Goal: Information Seeking & Learning: Learn about a topic

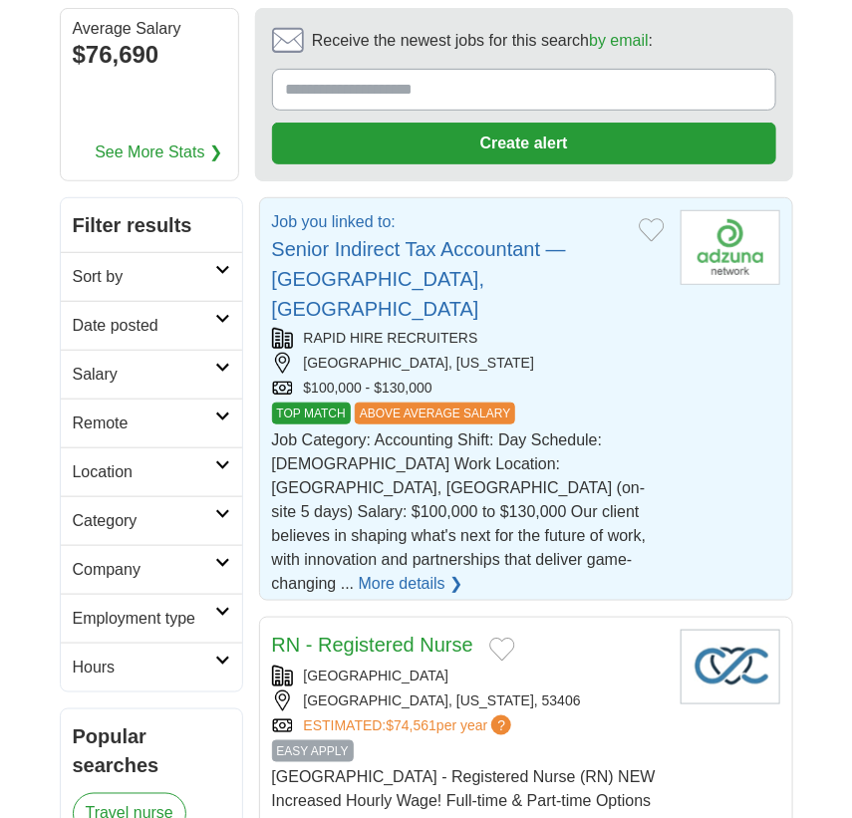
scroll to position [180, 0]
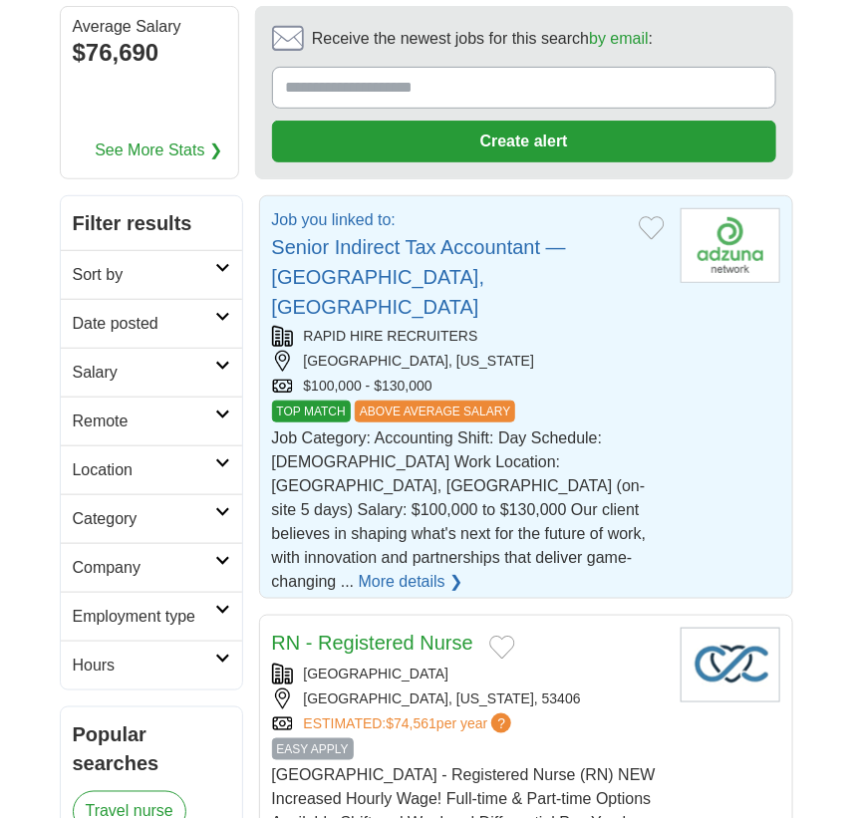
click at [360, 570] on link "More details ❯" at bounding box center [411, 582] width 105 height 24
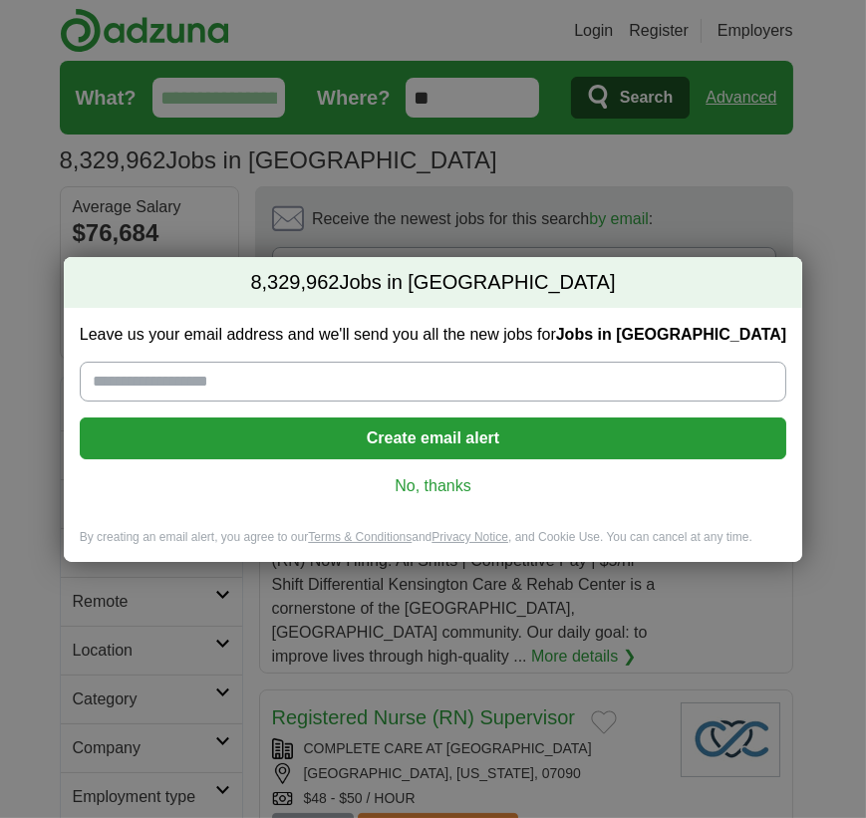
click at [454, 487] on link "No, thanks" at bounding box center [433, 486] width 675 height 22
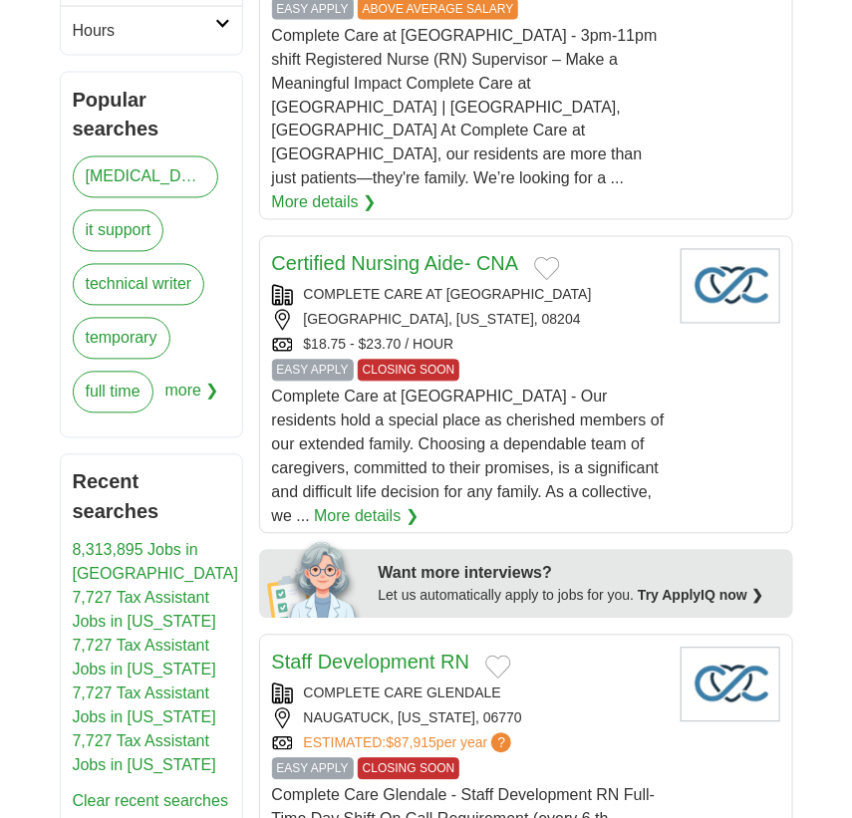
scroll to position [906, 0]
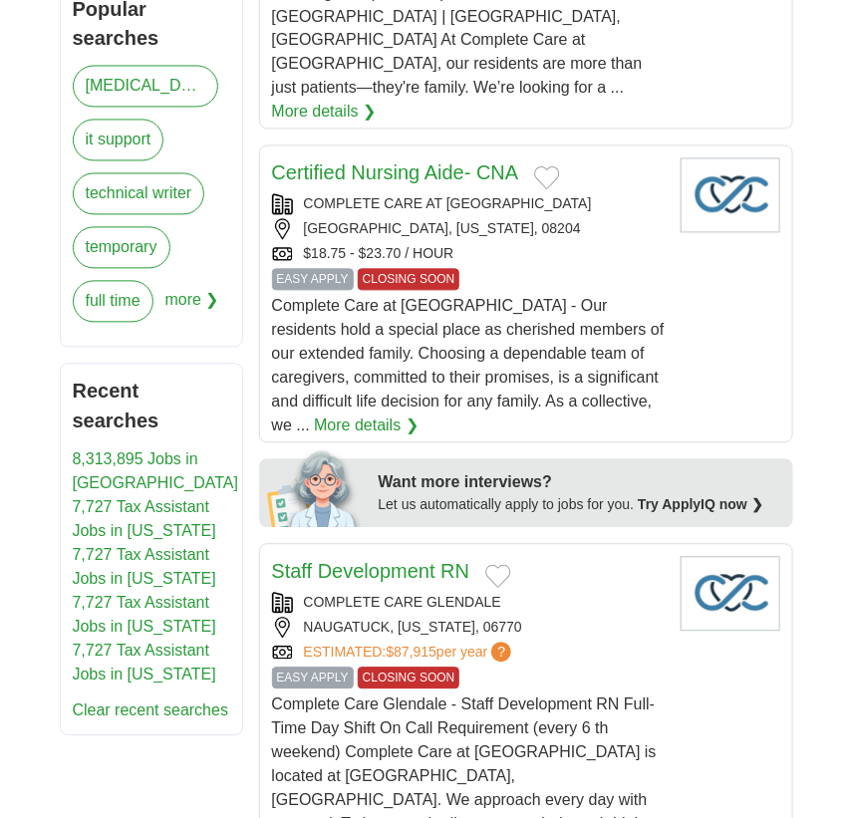
click at [182, 595] on link "7,727 Tax Assistant Jobs in [US_STATE]" at bounding box center [145, 615] width 144 height 41
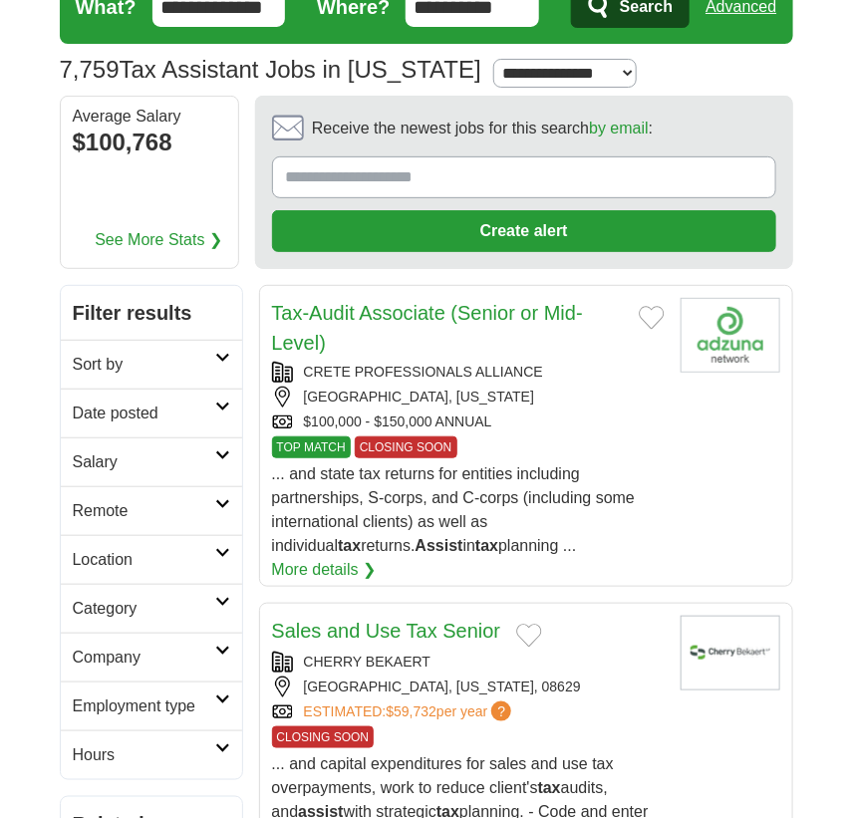
scroll to position [271, 0]
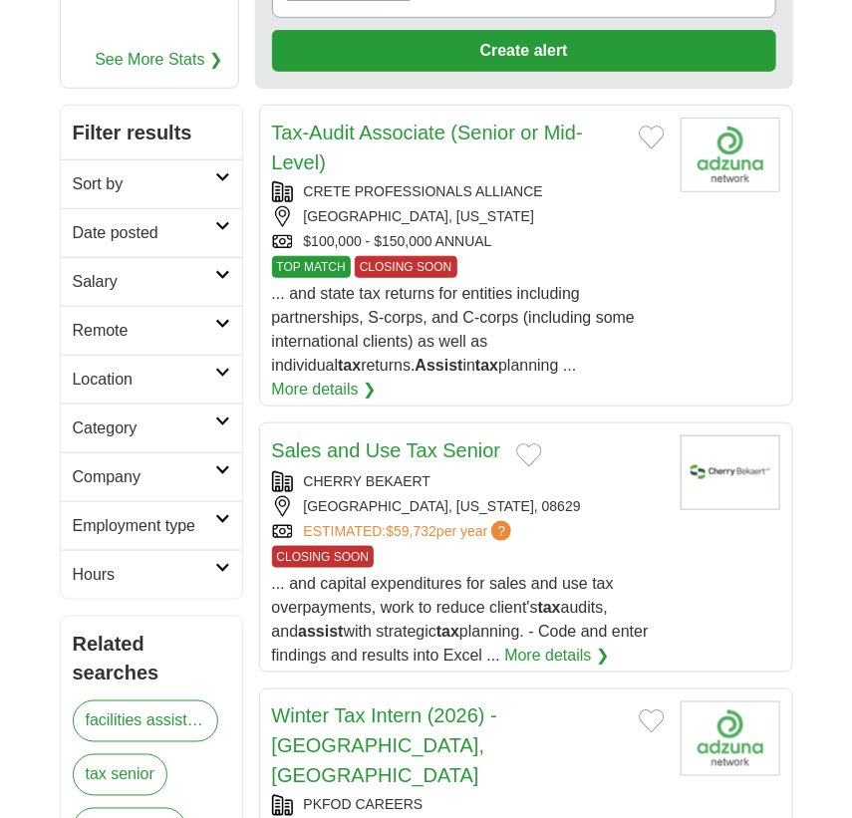
click at [409, 440] on link "Sales and Use Tax Senior" at bounding box center [386, 451] width 229 height 22
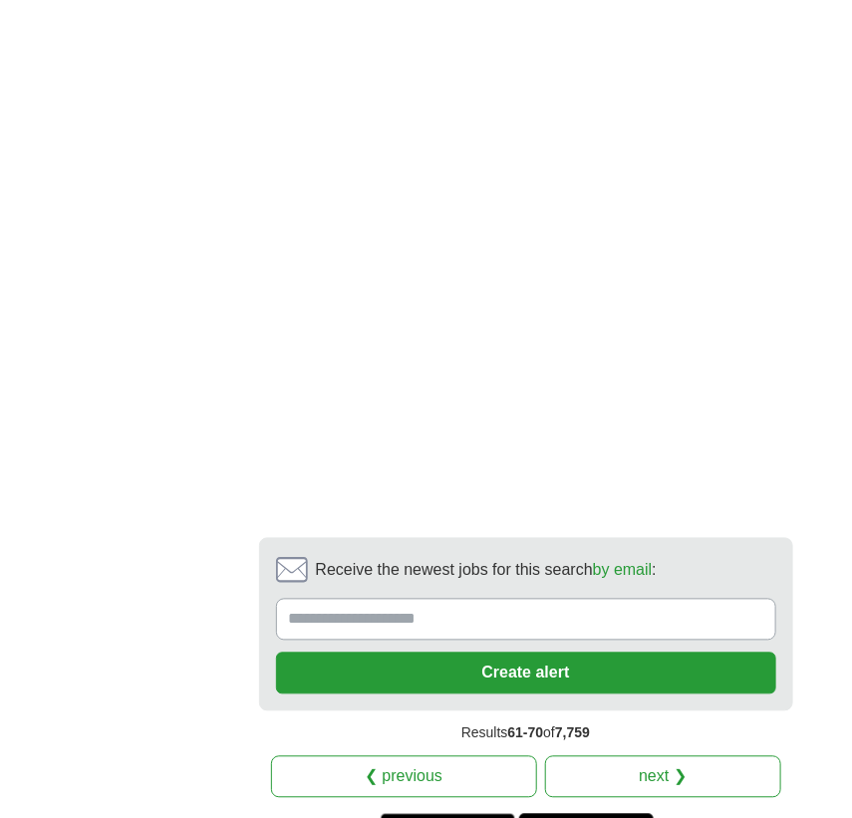
scroll to position [4349, 0]
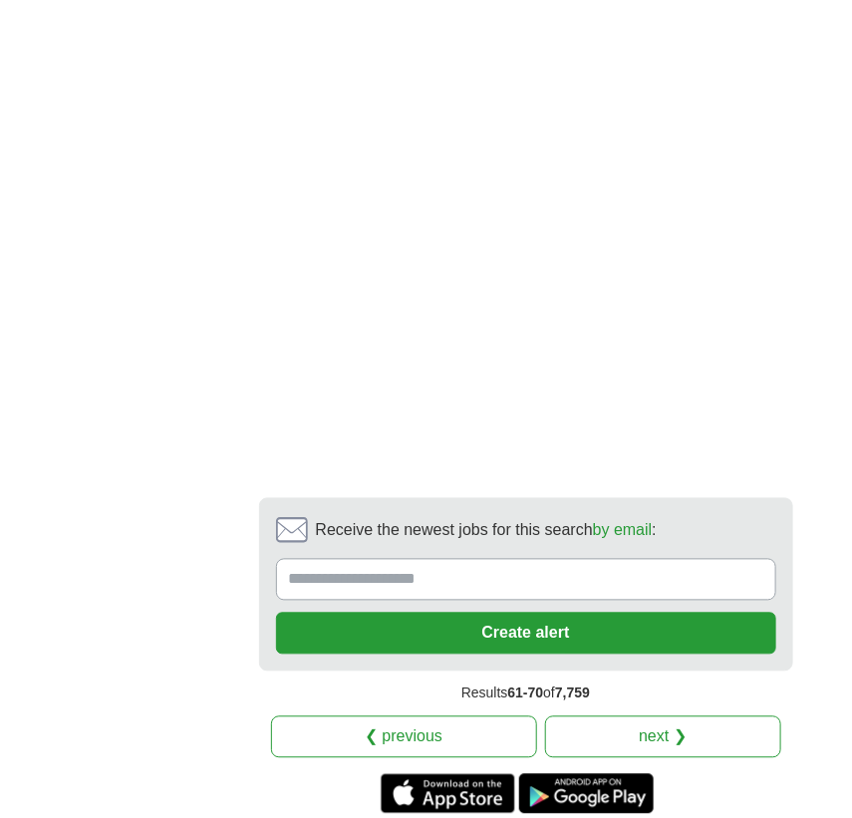
click at [673, 717] on link "next ❯" at bounding box center [663, 738] width 236 height 42
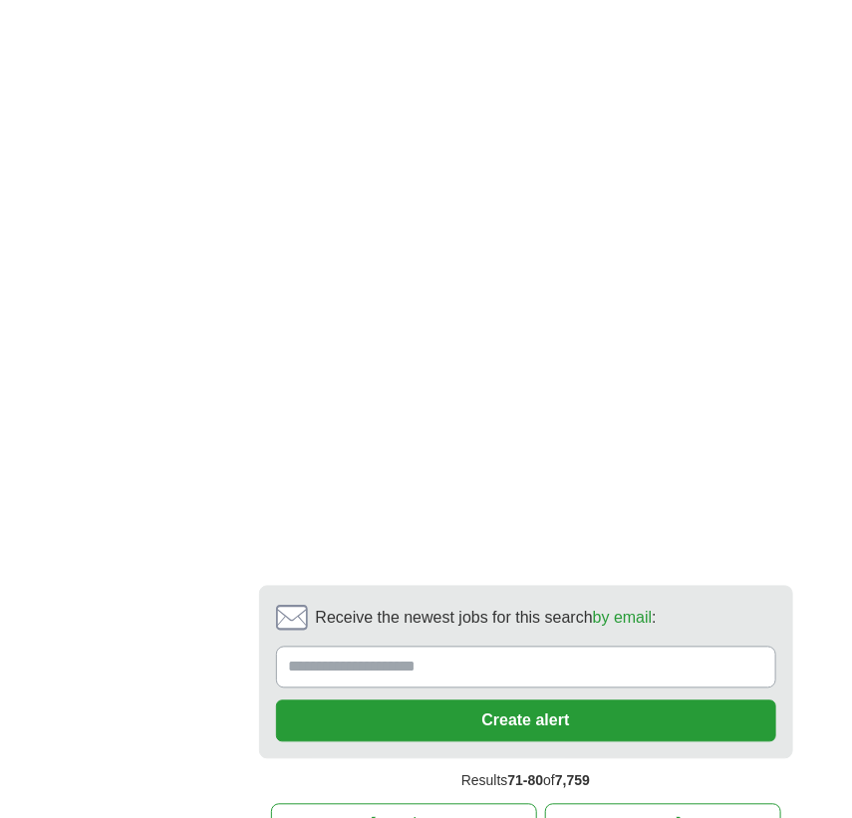
scroll to position [4530, 0]
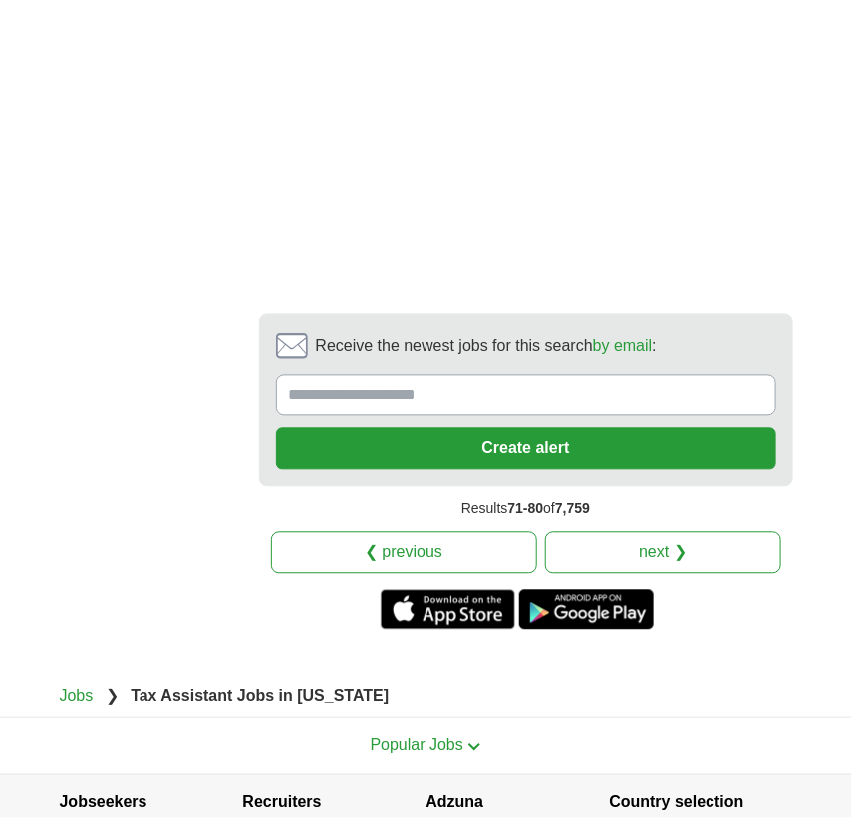
click at [614, 532] on link "next ❯" at bounding box center [663, 553] width 236 height 42
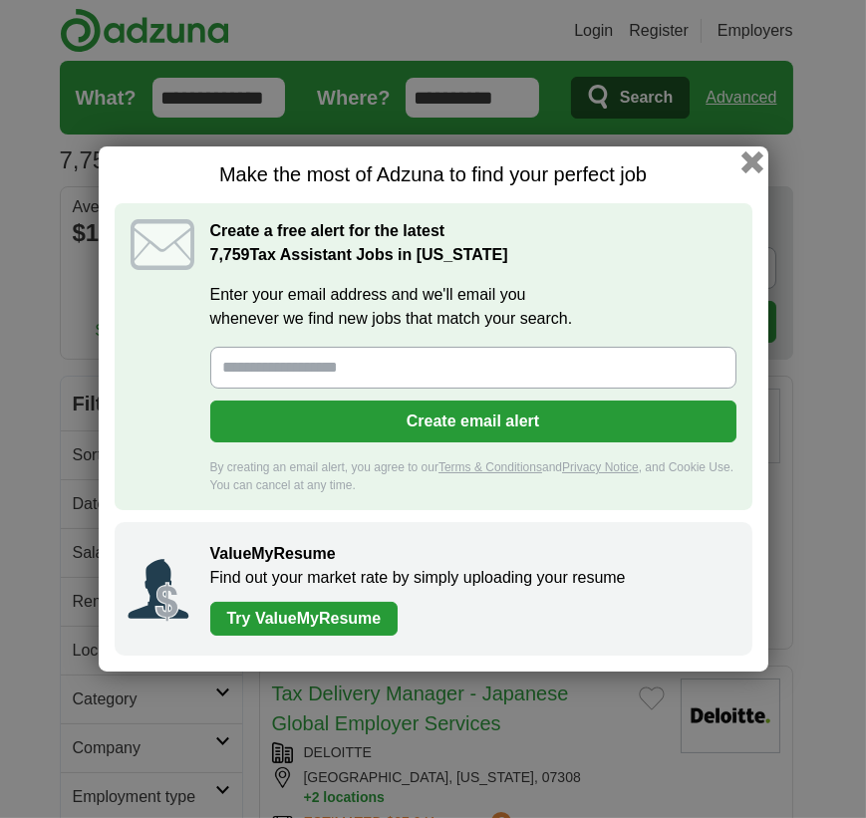
click at [750, 159] on button "button" at bounding box center [752, 162] width 22 height 22
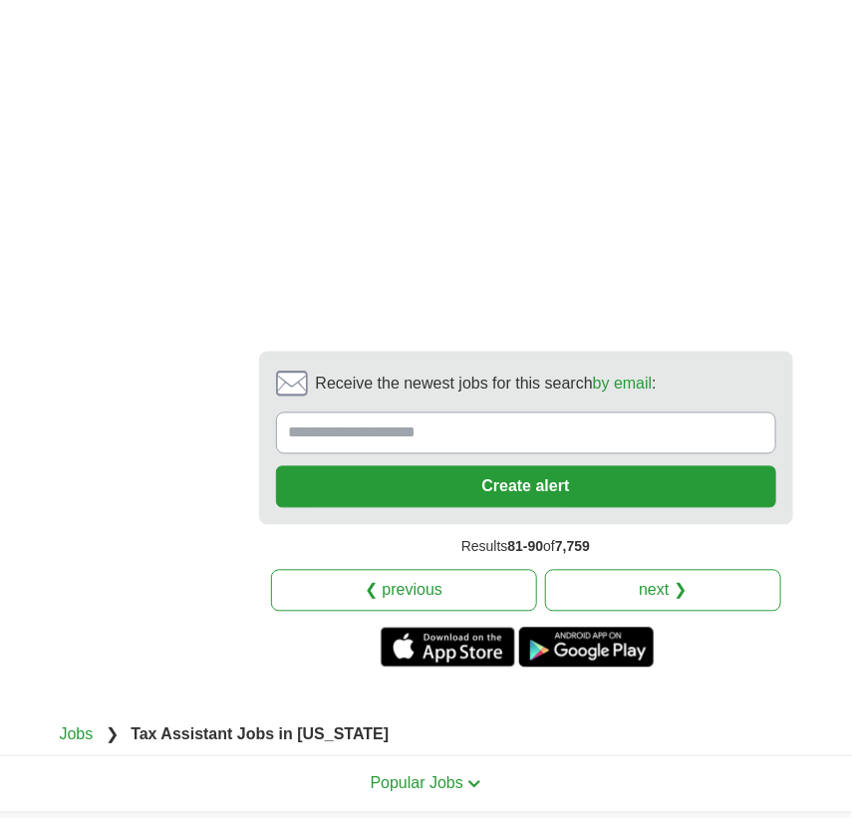
scroll to position [4439, 0]
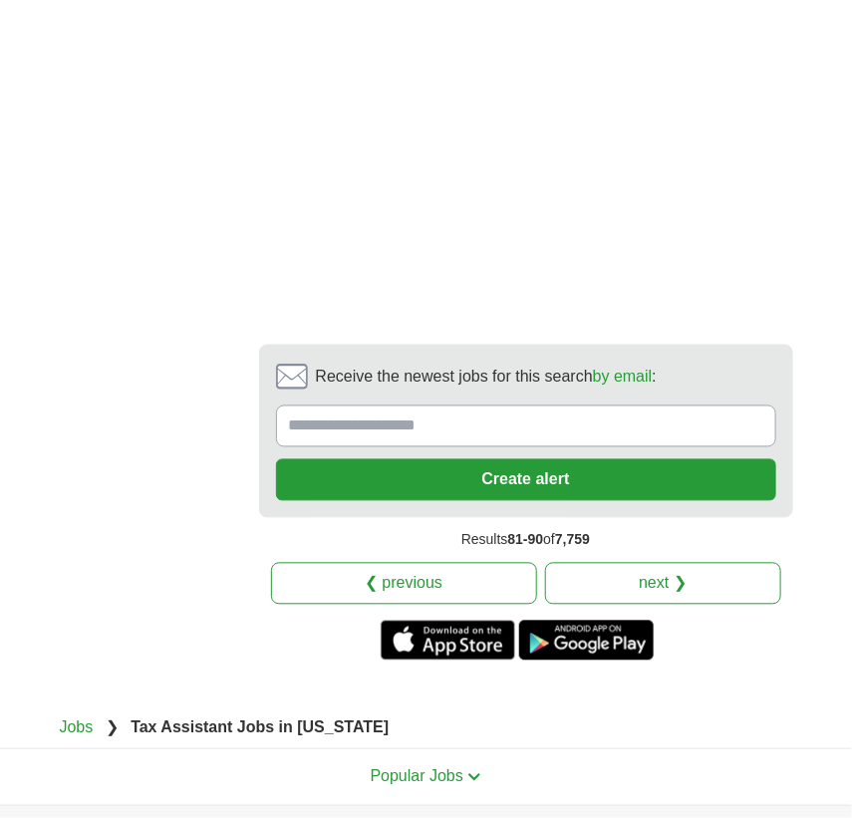
click at [666, 563] on link "next ❯" at bounding box center [663, 584] width 236 height 42
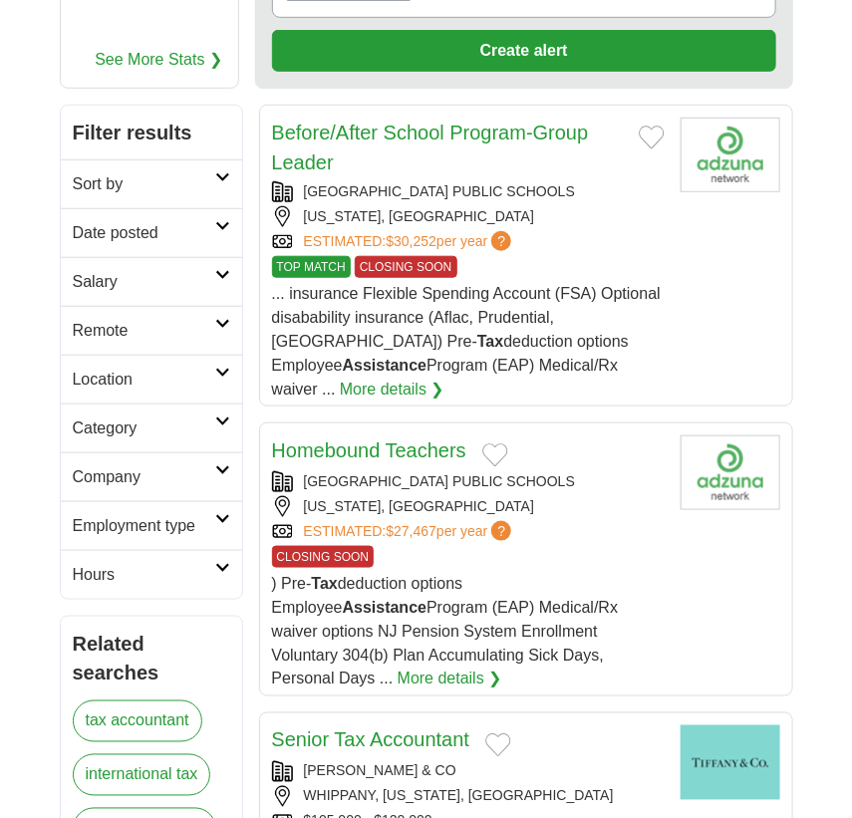
scroll to position [543, 0]
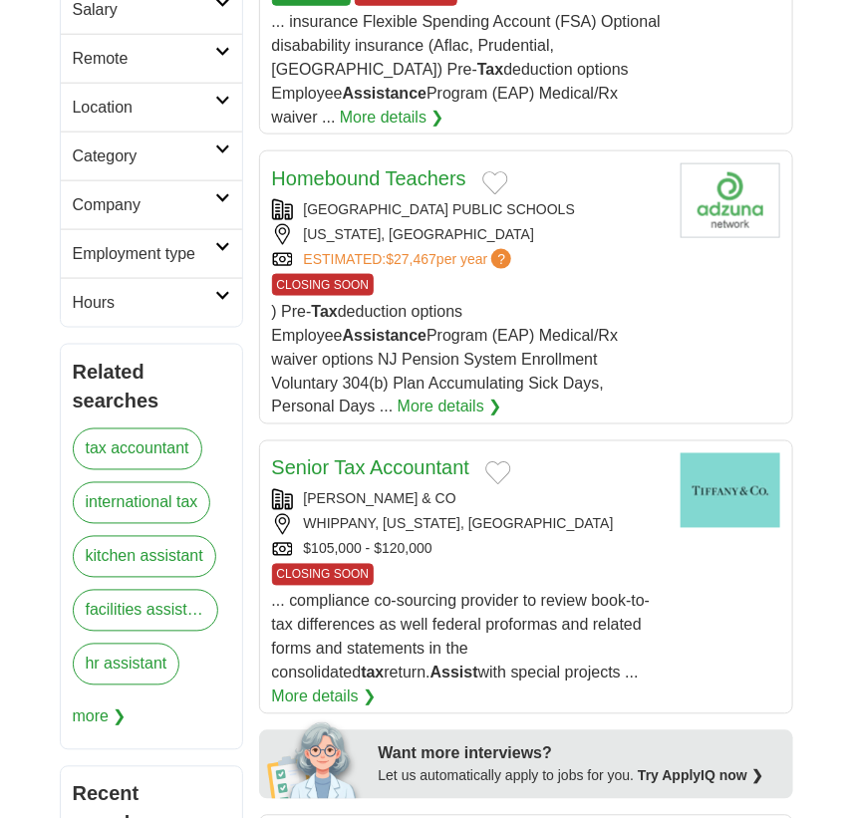
click at [377, 686] on link "More details ❯" at bounding box center [324, 698] width 105 height 24
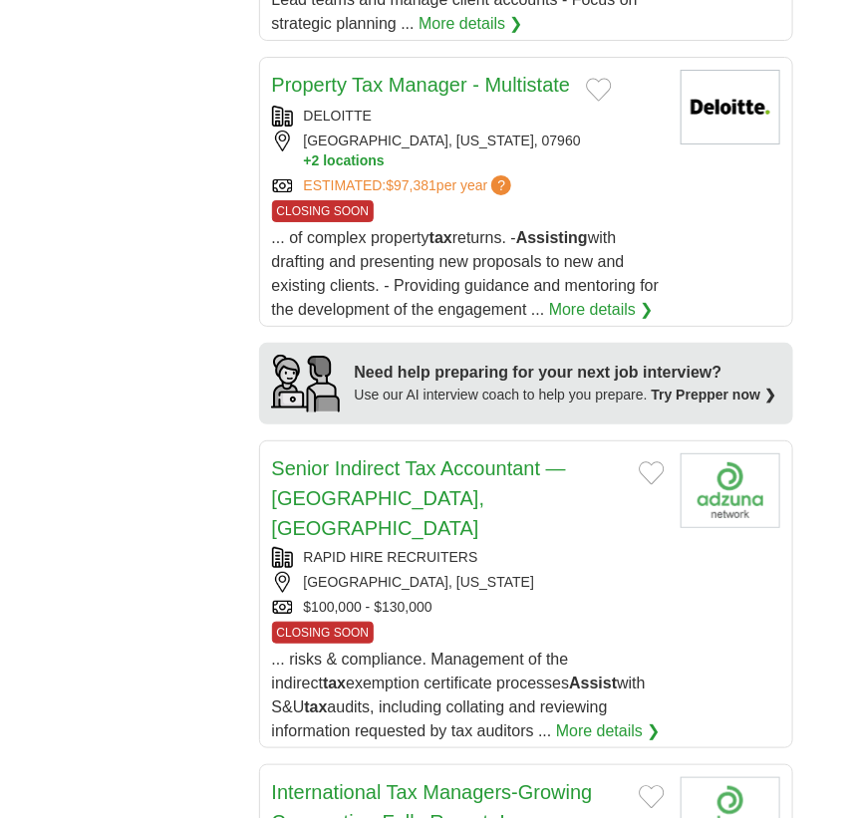
scroll to position [1903, 0]
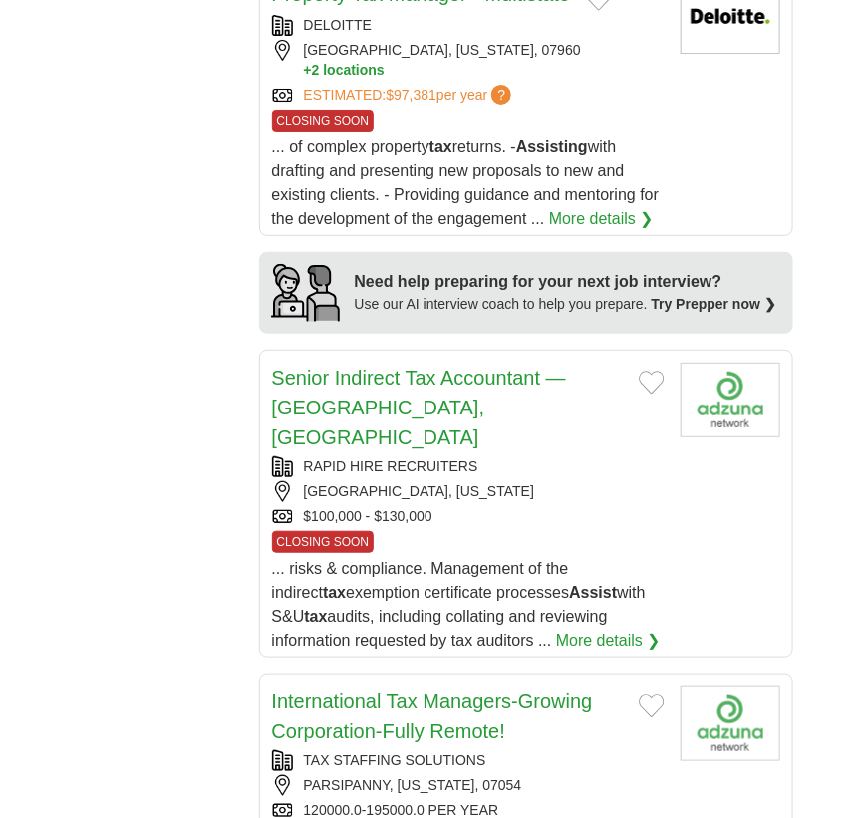
click at [338, 367] on link "Senior Indirect Tax Accountant — [GEOGRAPHIC_DATA], [GEOGRAPHIC_DATA]" at bounding box center [419, 408] width 294 height 82
